Goal: Find specific page/section: Find specific page/section

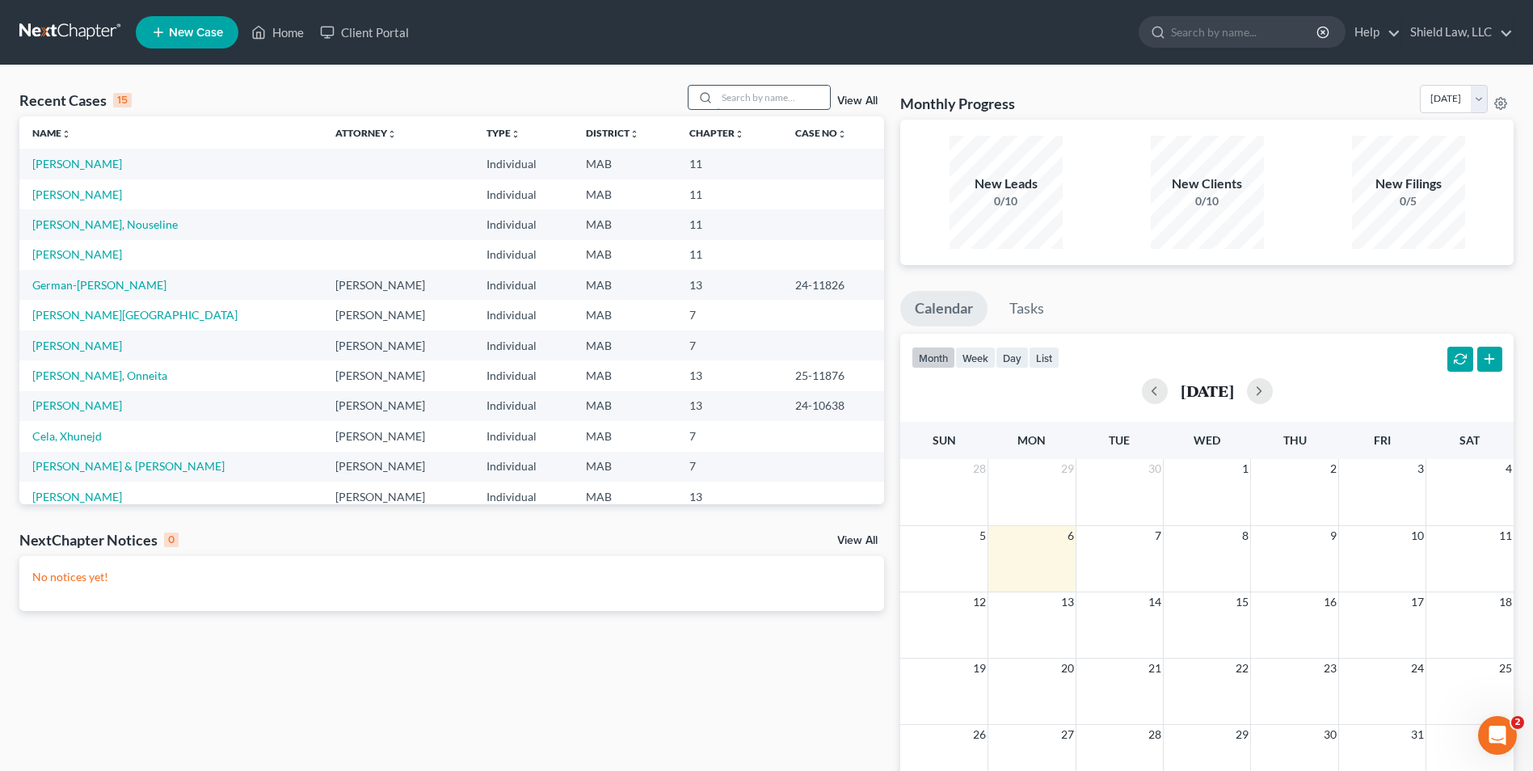
drag, startPoint x: 0, startPoint y: 0, endPoint x: 772, endPoint y: 88, distance: 776.9
click at [772, 88] on input "search" at bounding box center [773, 97] width 113 height 23
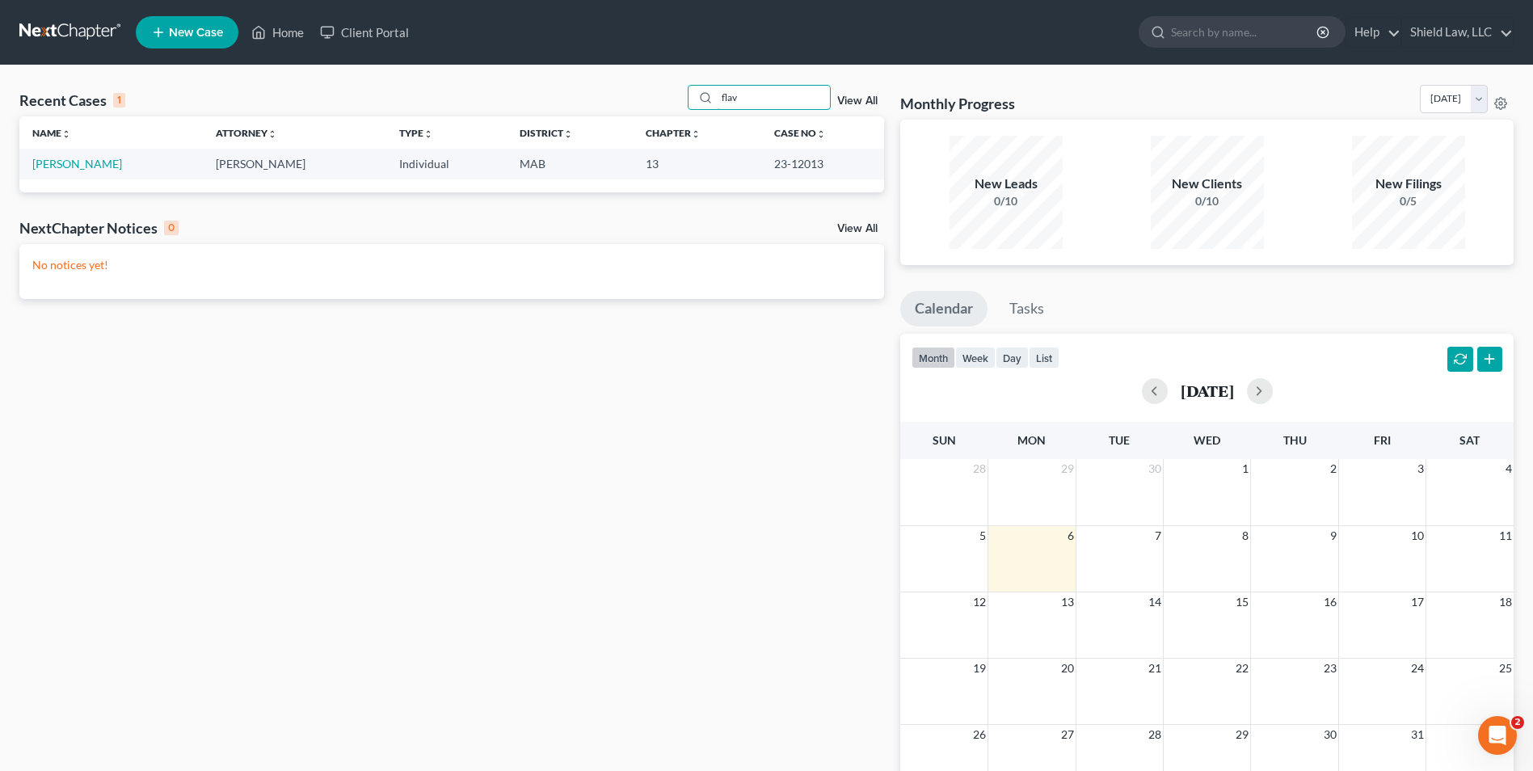
type input "flav"
drag, startPoint x: 88, startPoint y: 157, endPoint x: 90, endPoint y: 165, distance: 8.2
click at [90, 165] on link "[PERSON_NAME]" at bounding box center [77, 164] width 90 height 14
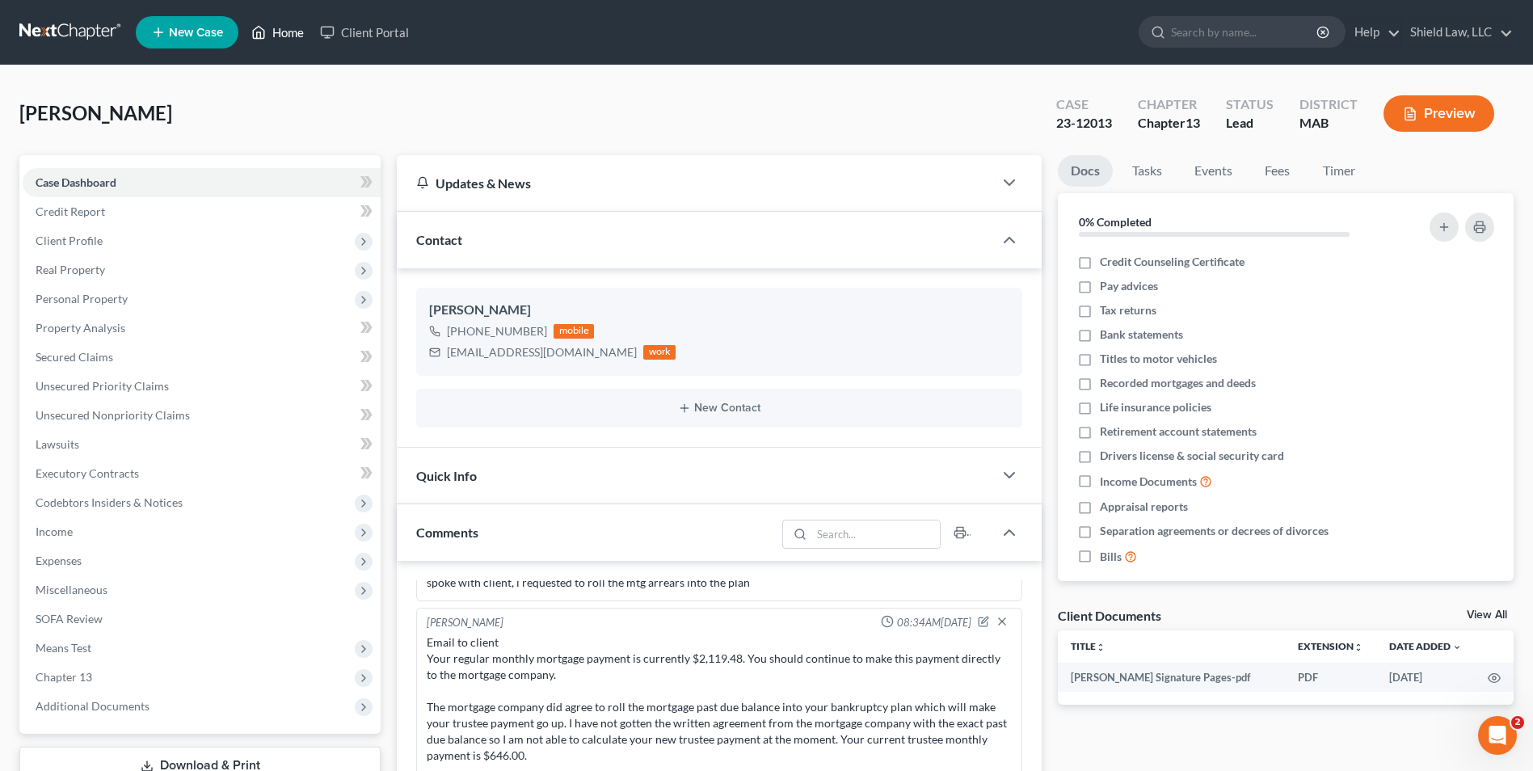
click at [285, 29] on link "Home" at bounding box center [277, 32] width 69 height 29
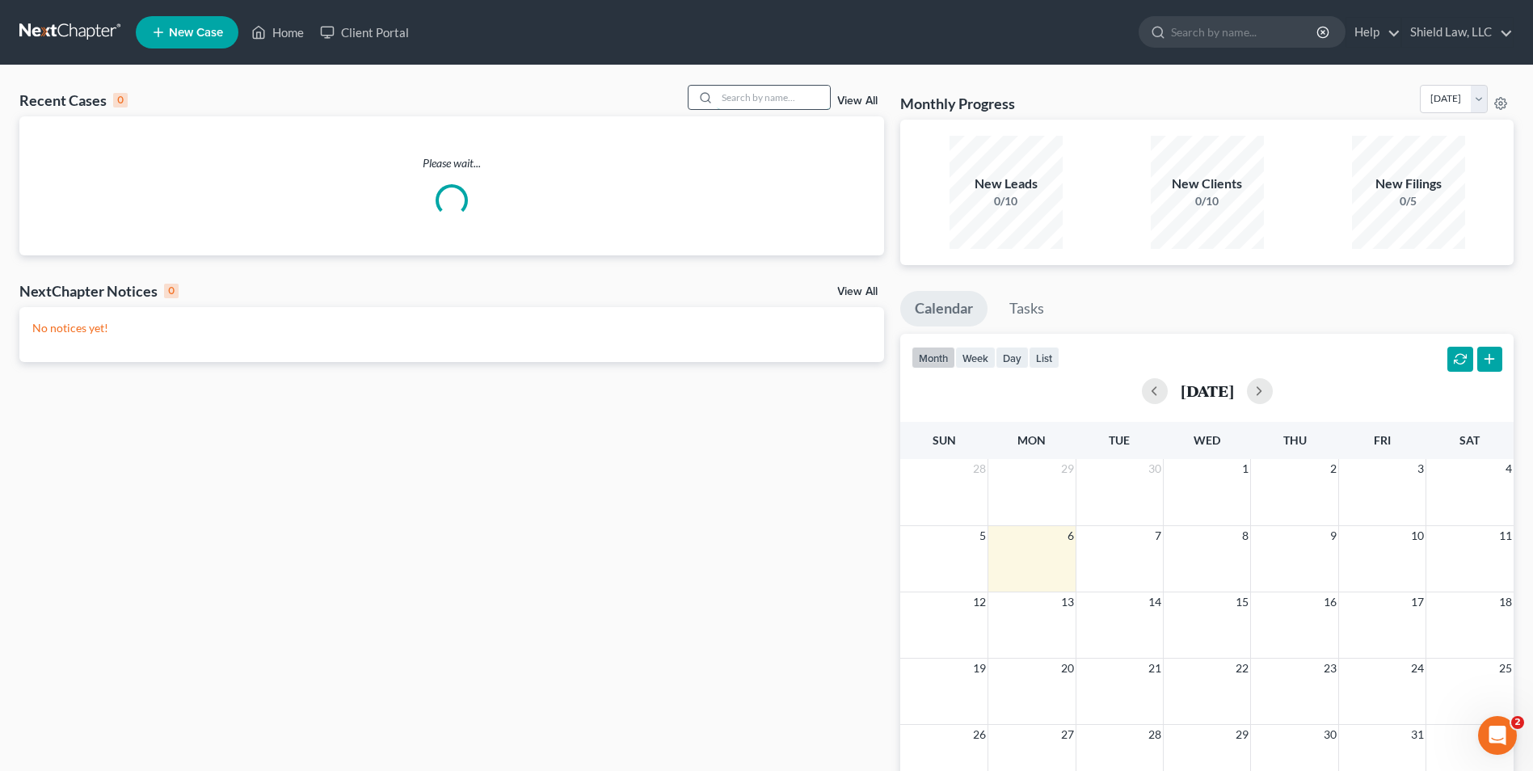
click at [786, 93] on input "search" at bounding box center [773, 97] width 113 height 23
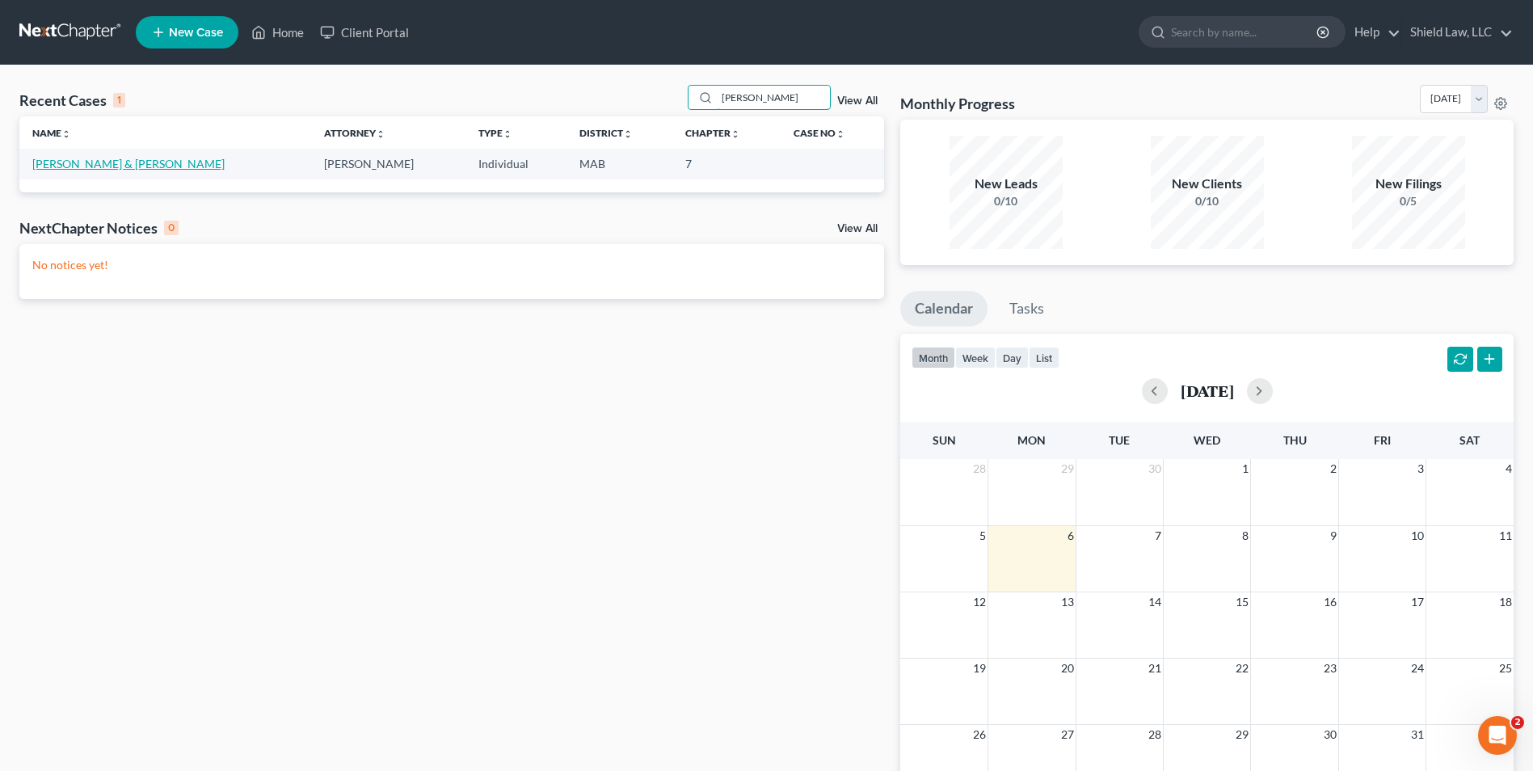
type input "[PERSON_NAME]"
click at [145, 165] on link "[PERSON_NAME] & [PERSON_NAME]" at bounding box center [128, 164] width 192 height 14
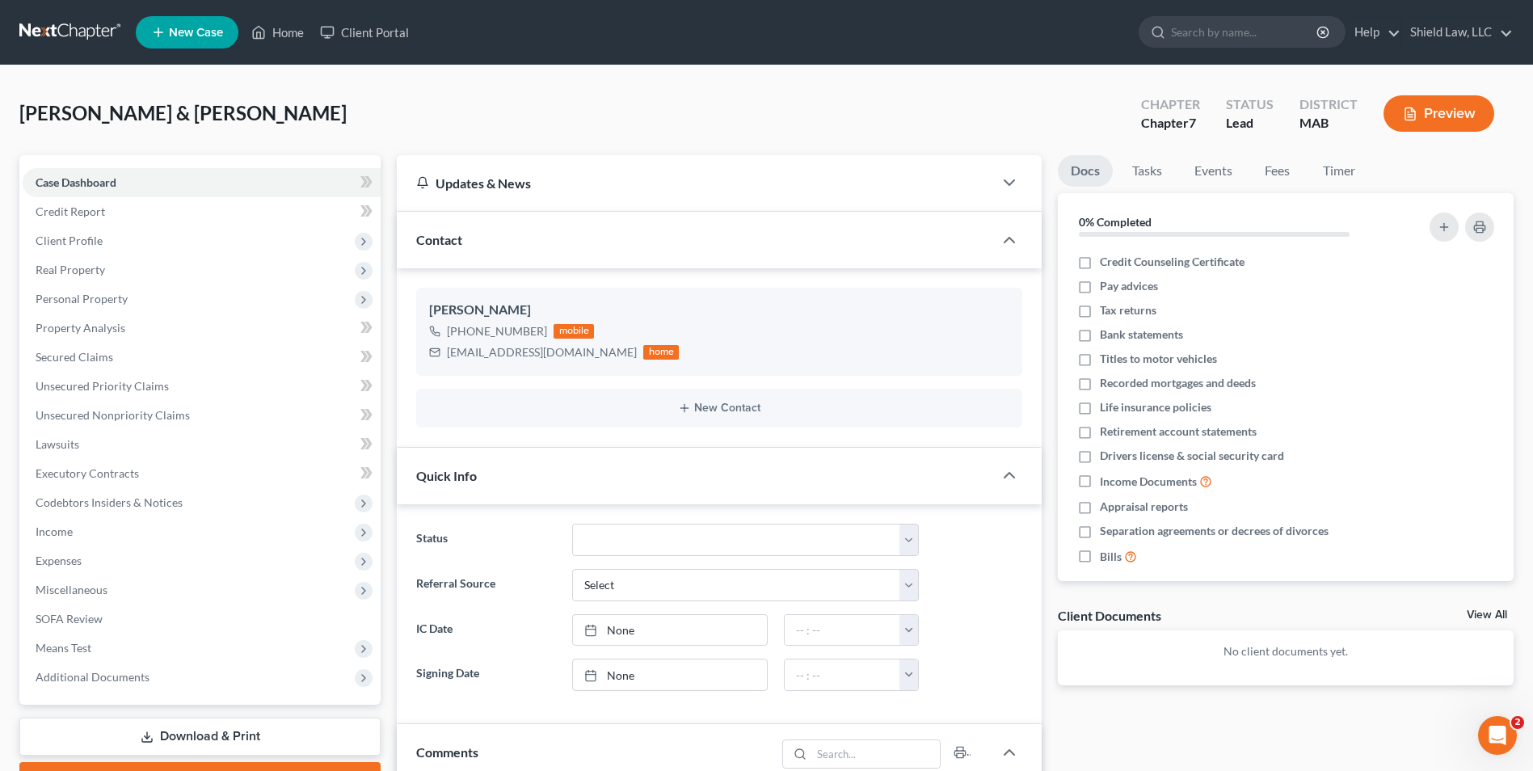
scroll to position [591, 0]
